Goal: Information Seeking & Learning: Learn about a topic

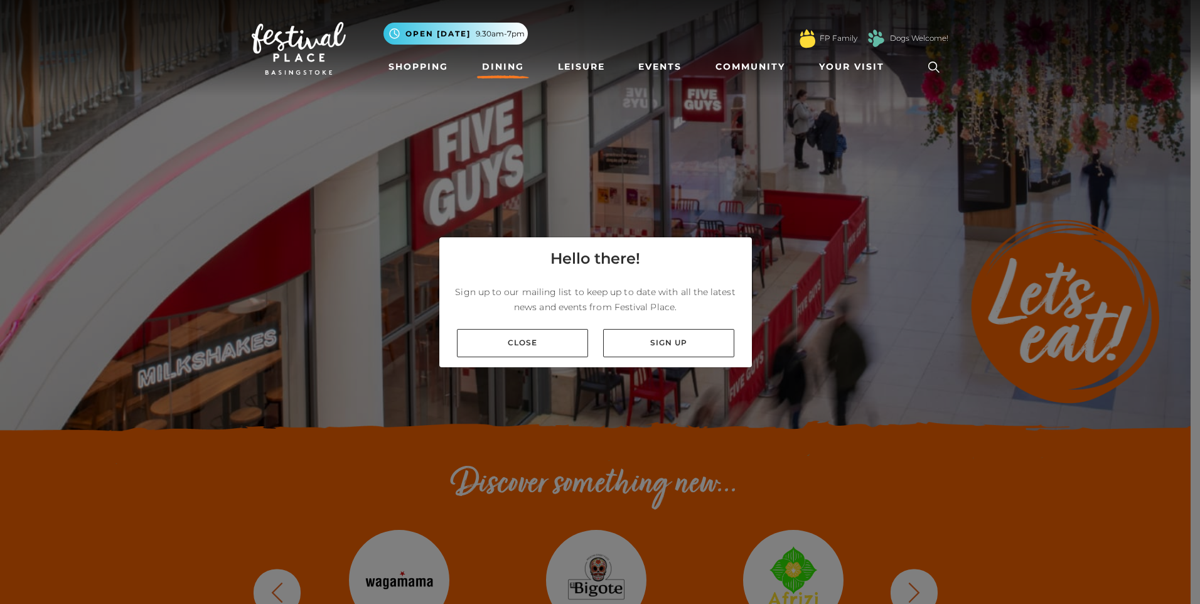
click at [544, 335] on link "Close" at bounding box center [522, 343] width 131 height 28
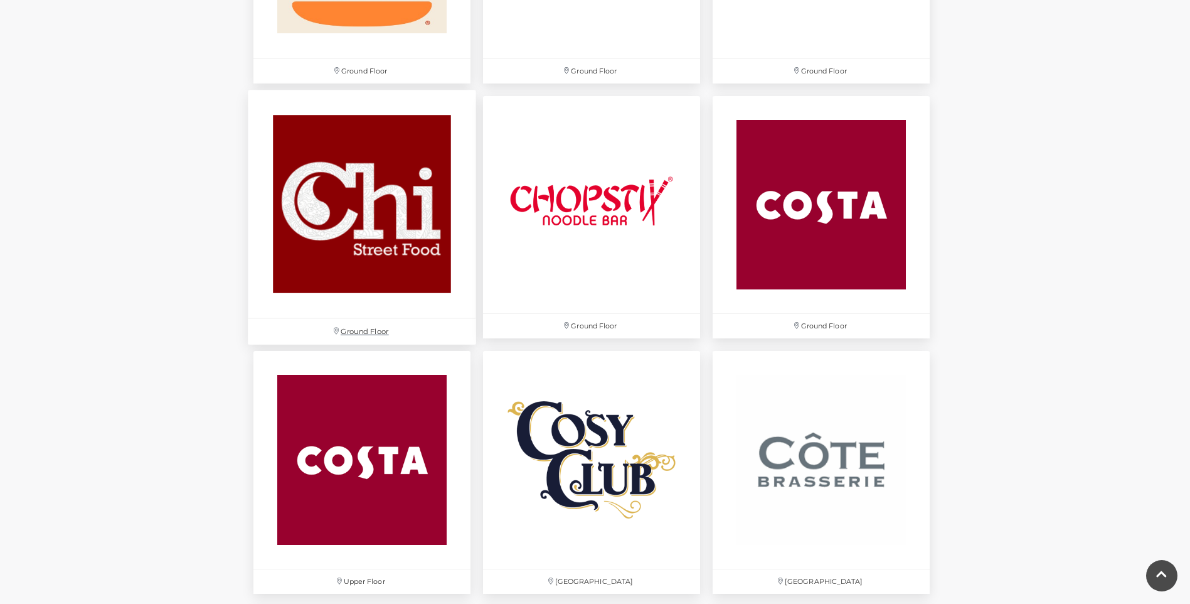
scroll to position [1506, 0]
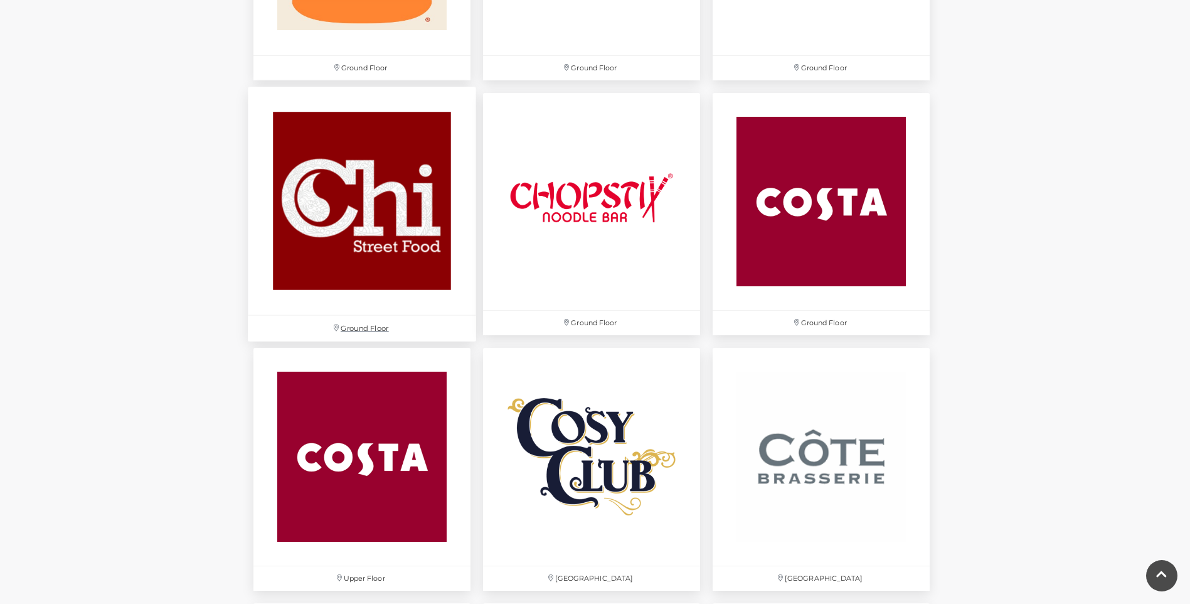
click at [314, 222] on img at bounding box center [362, 201] width 228 height 228
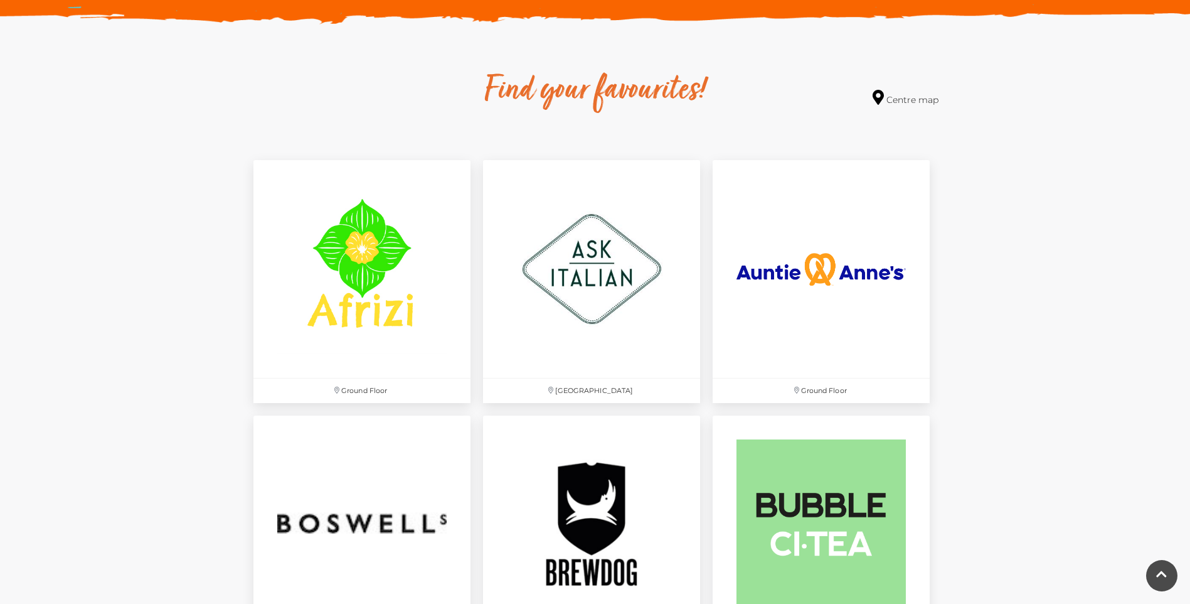
scroll to position [690, 0]
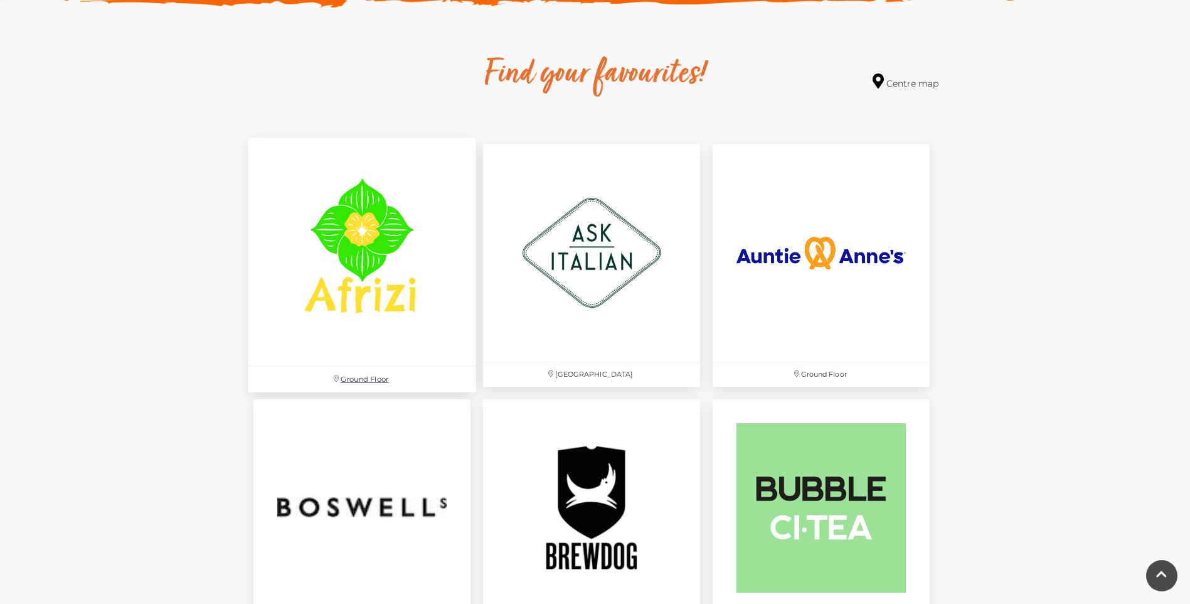
click at [338, 235] on img at bounding box center [362, 252] width 228 height 228
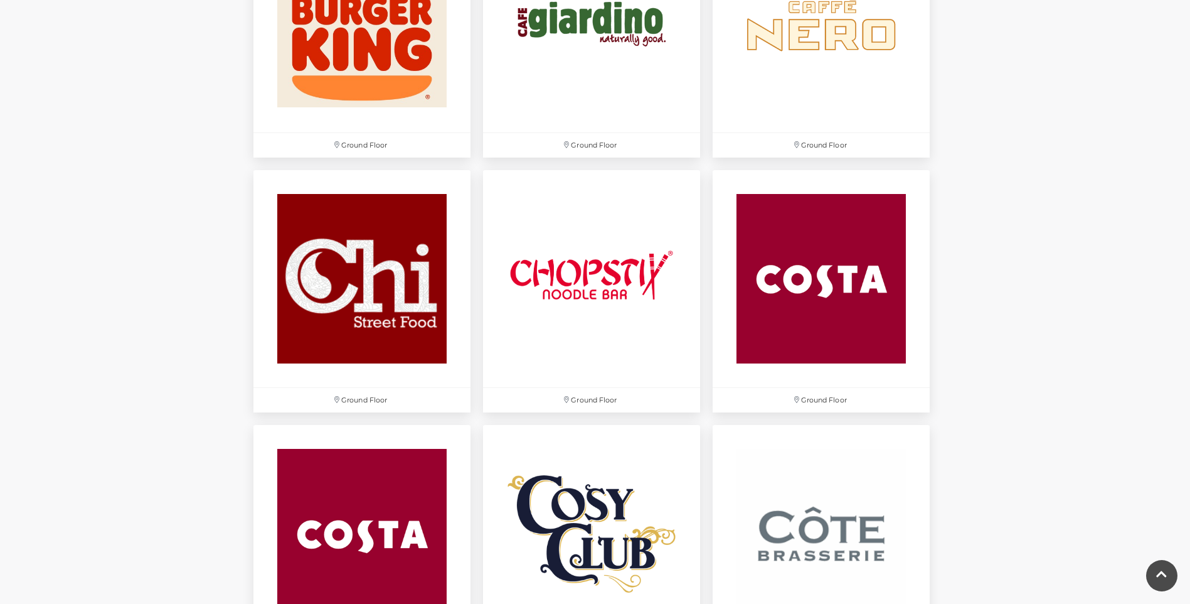
scroll to position [1443, 0]
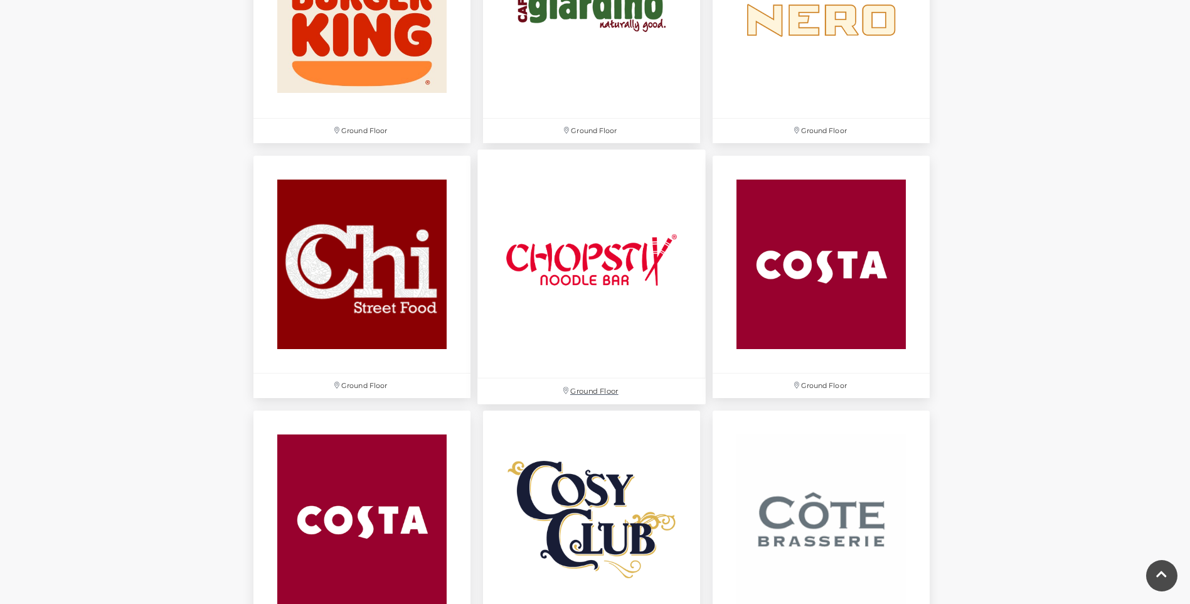
click at [555, 255] on img at bounding box center [592, 263] width 228 height 228
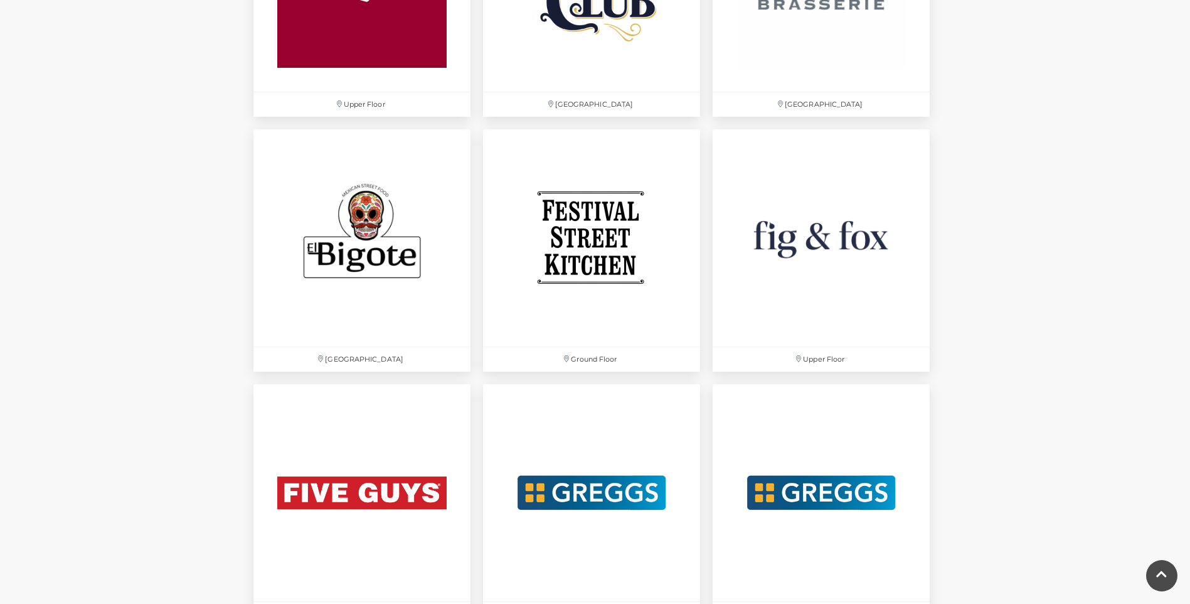
scroll to position [2008, 0]
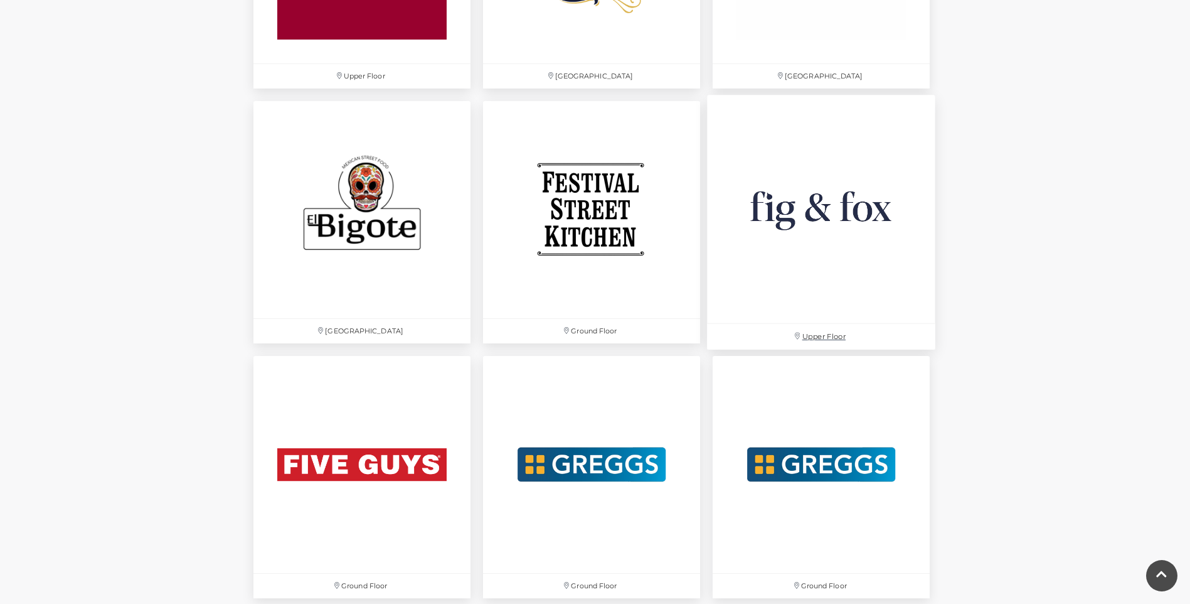
click at [862, 218] on img at bounding box center [821, 209] width 228 height 228
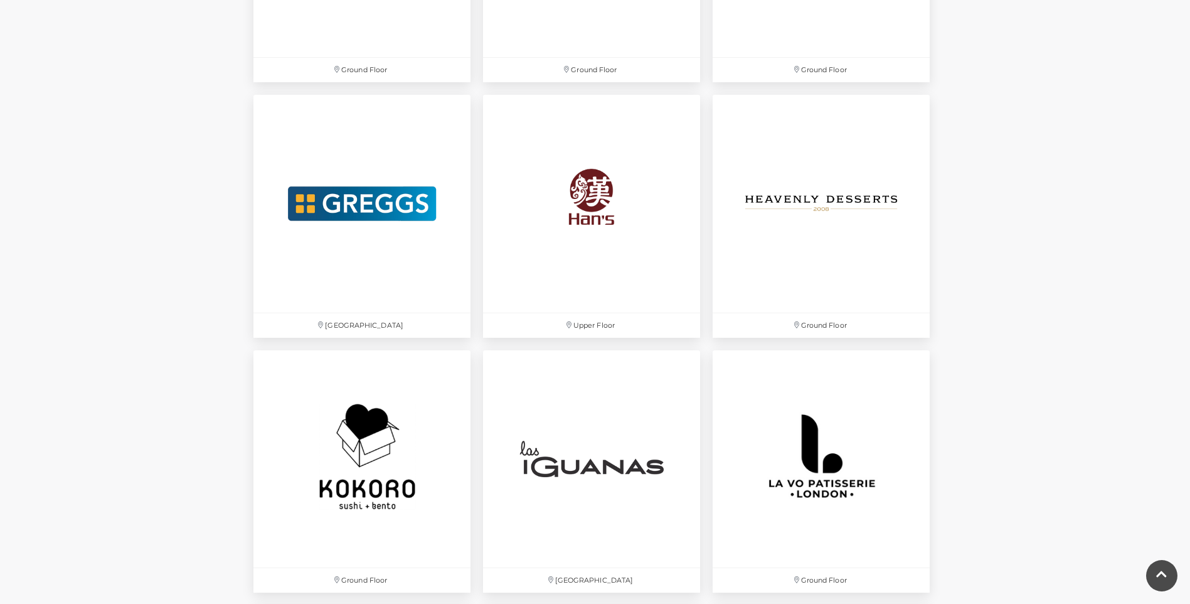
scroll to position [2573, 0]
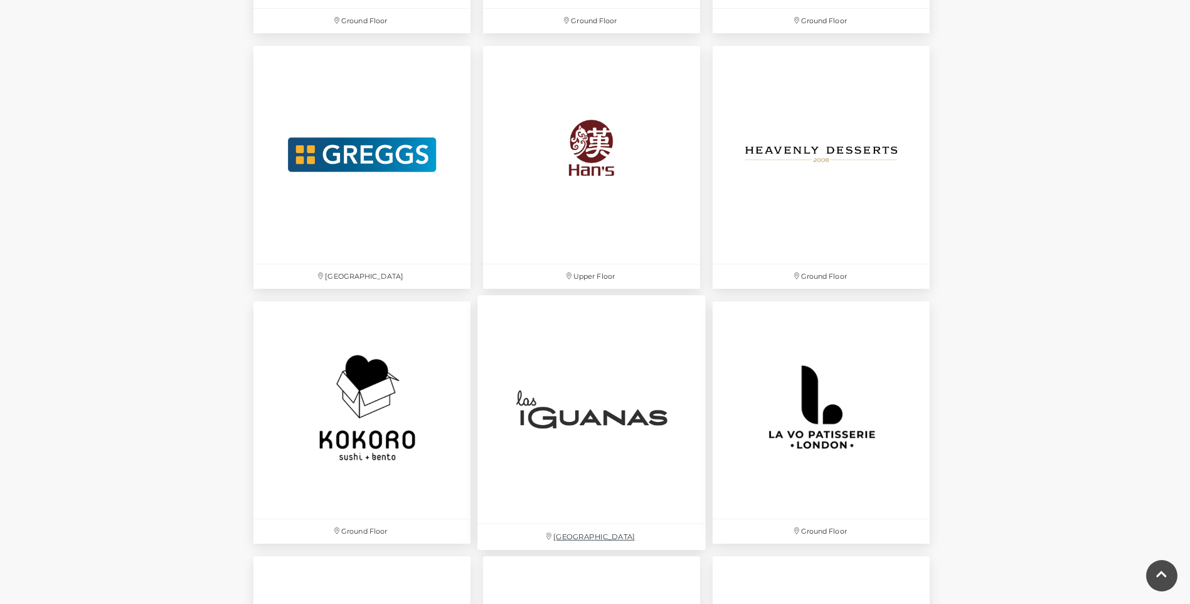
click at [587, 407] on img at bounding box center [592, 409] width 228 height 228
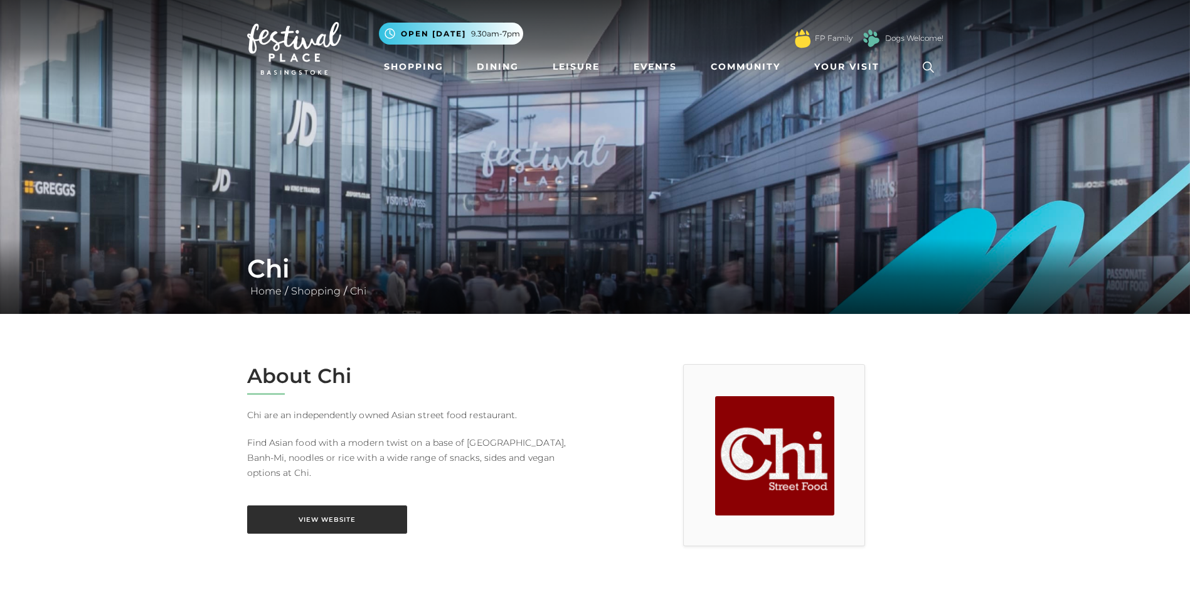
click at [333, 505] on link "View Website" at bounding box center [327, 519] width 160 height 28
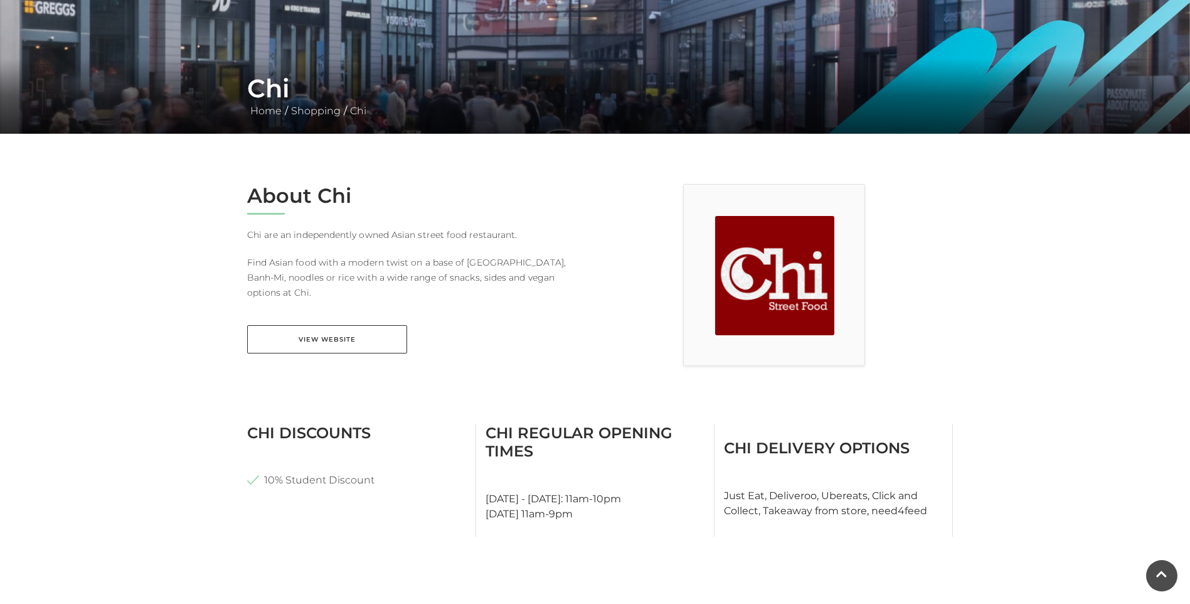
scroll to position [63, 0]
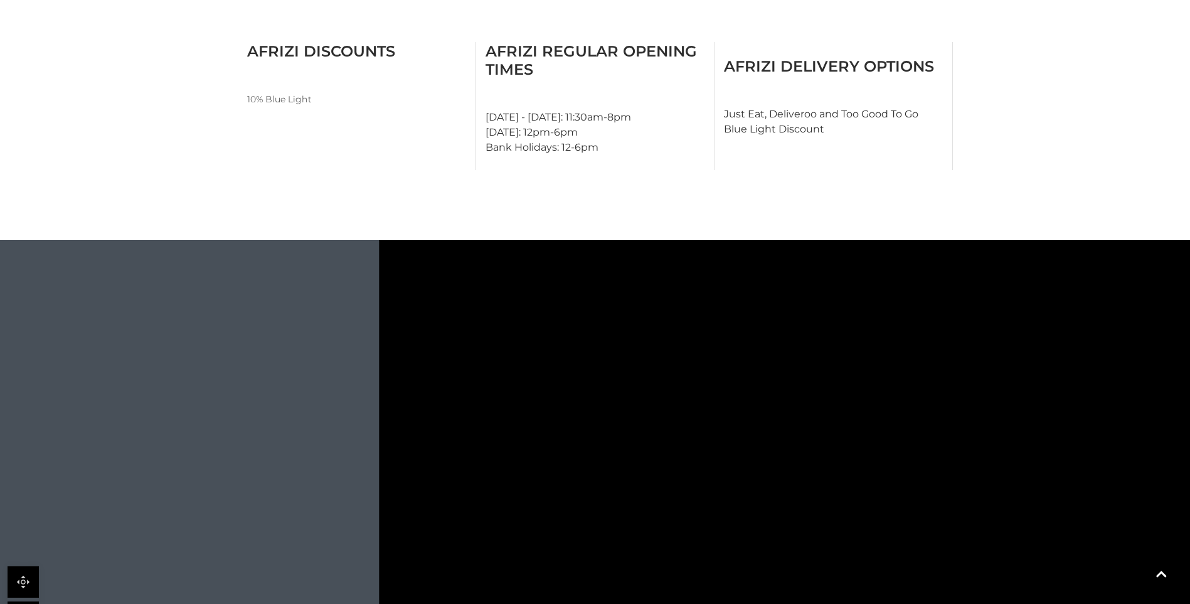
scroll to position [690, 0]
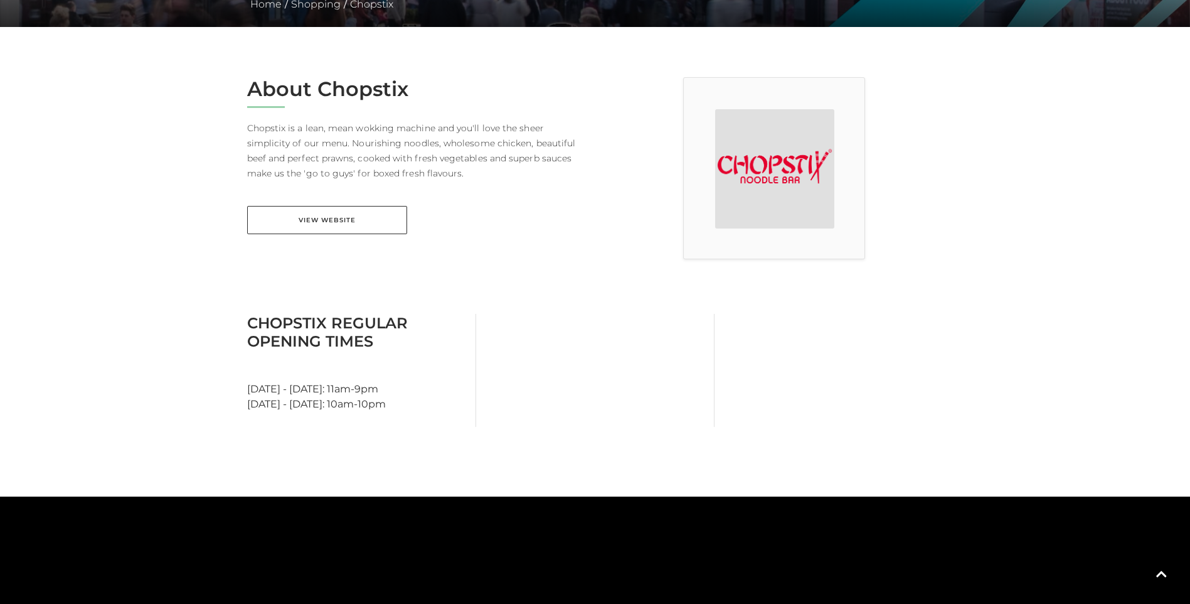
scroll to position [251, 0]
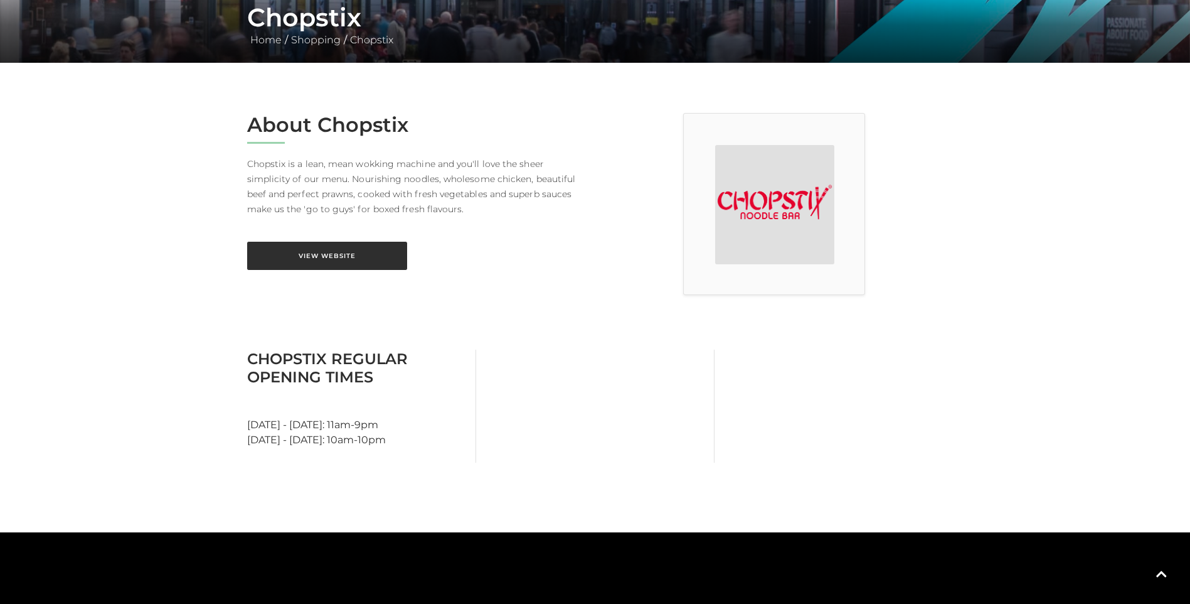
click at [329, 253] on link "View Website" at bounding box center [327, 256] width 160 height 28
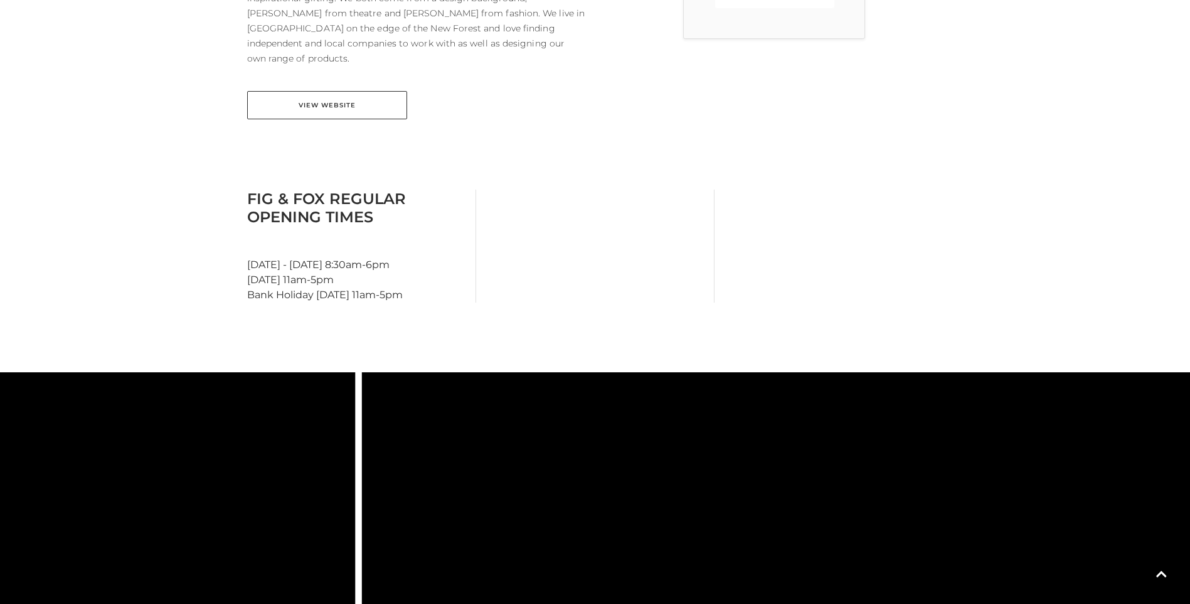
scroll to position [502, 0]
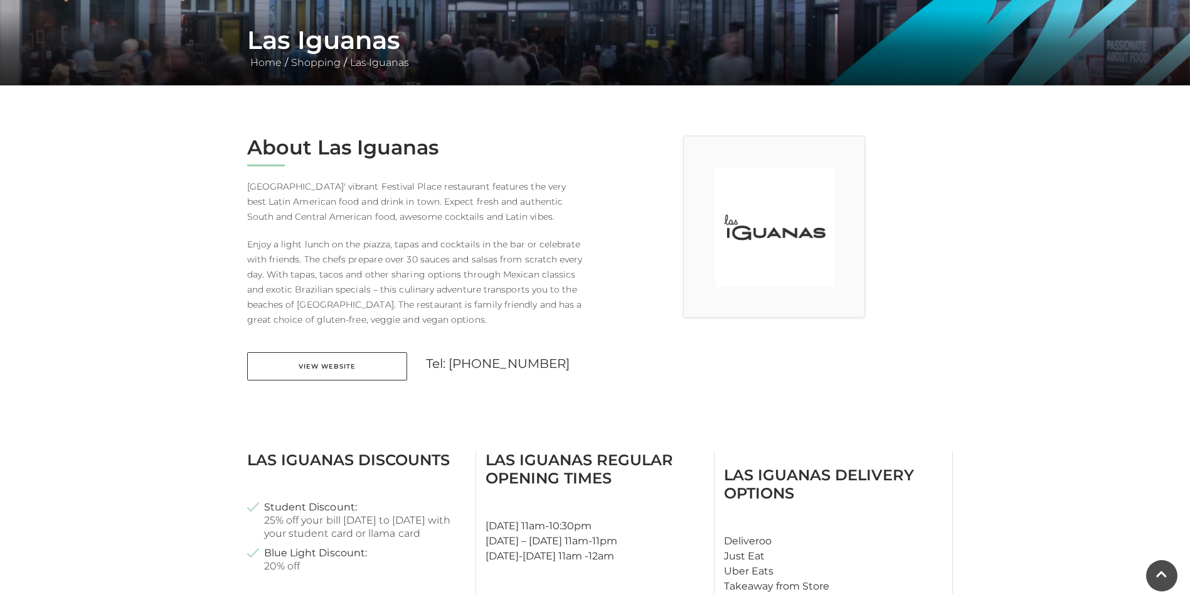
scroll to position [1, 0]
